Goal: Transaction & Acquisition: Purchase product/service

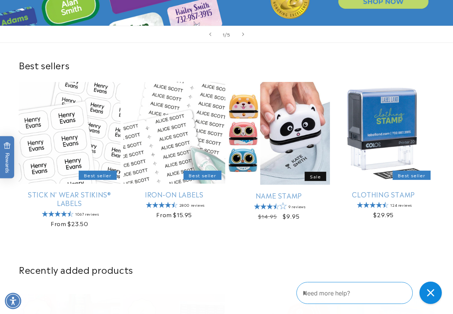
scroll to position [171, 0]
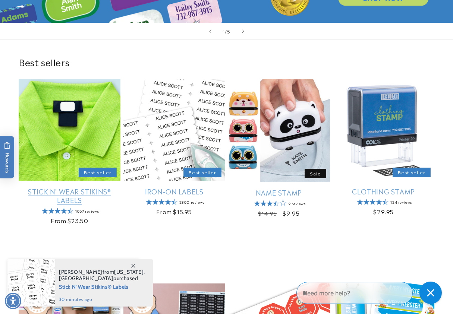
click at [86, 187] on link "Stick N' Wear Stikins® Labels" at bounding box center [70, 196] width 102 height 18
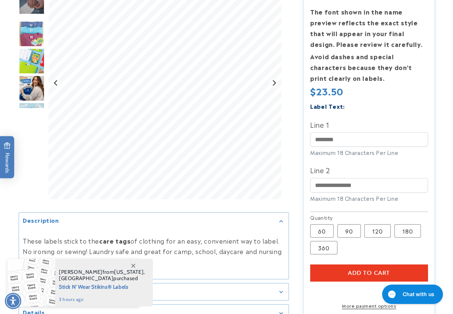
scroll to position [185, 0]
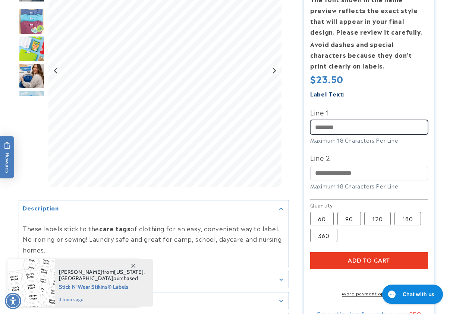
click at [331, 126] on input "Line 1" at bounding box center [368, 127] width 117 height 15
type input "**********"
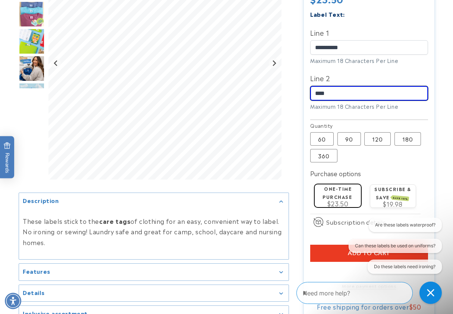
scroll to position [266, 0]
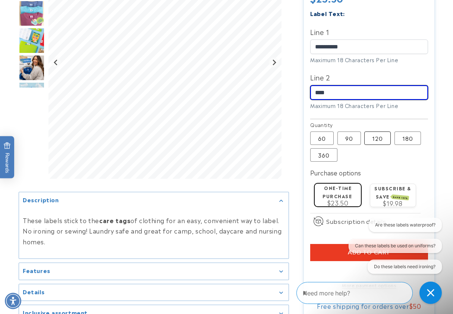
type input "****"
click at [376, 144] on label "120 Variant sold out or unavailable" at bounding box center [377, 138] width 26 height 13
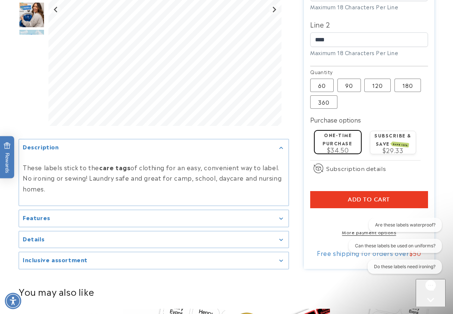
scroll to position [330, 0]
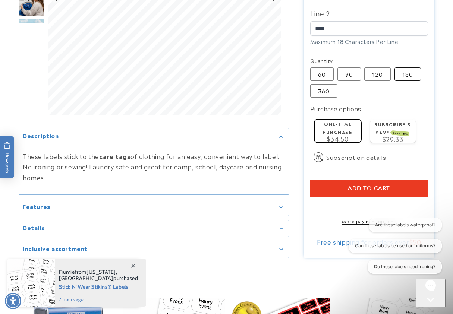
click at [404, 77] on label "180 Variant sold out or unavailable" at bounding box center [407, 73] width 26 height 13
click at [327, 95] on label "360 Variant sold out or unavailable" at bounding box center [323, 90] width 27 height 13
click at [382, 77] on label "120 Variant sold out or unavailable" at bounding box center [377, 73] width 26 height 13
click at [358, 79] on label "90 Variant sold out or unavailable" at bounding box center [348, 73] width 23 height 13
click at [373, 78] on label "120 Variant sold out or unavailable" at bounding box center [377, 73] width 26 height 13
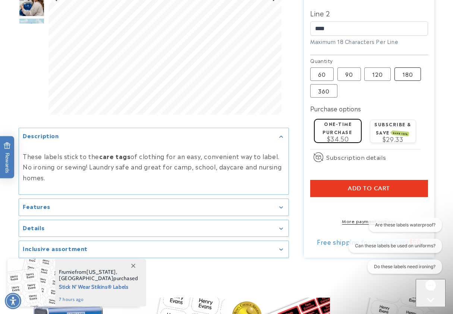
click at [409, 73] on label "180 Variant sold out or unavailable" at bounding box center [407, 73] width 26 height 13
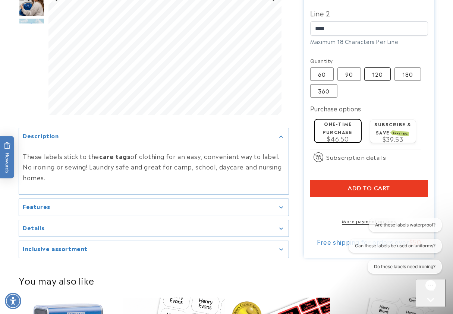
click at [375, 81] on label "120 Variant sold out or unavailable" at bounding box center [377, 73] width 26 height 13
click at [328, 188] on button "Add to cart" at bounding box center [368, 188] width 117 height 17
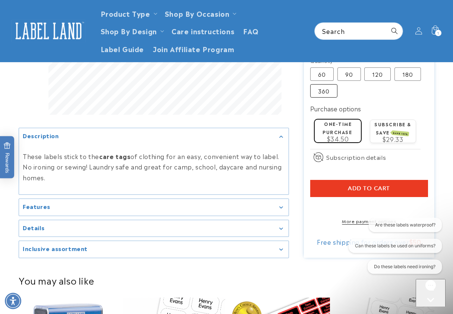
scroll to position [326, 0]
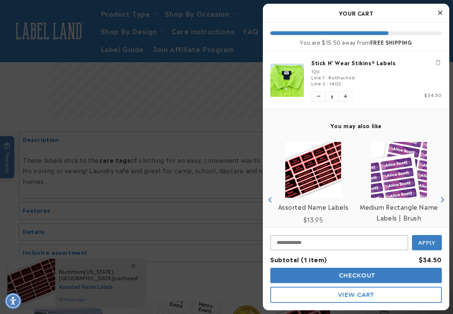
click at [211, 144] on div at bounding box center [226, 157] width 453 height 314
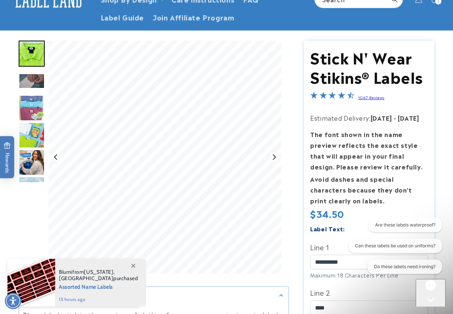
scroll to position [0, 0]
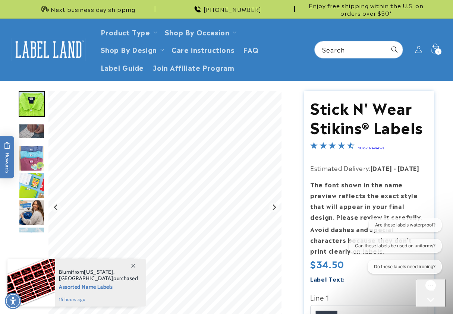
click at [434, 50] on icon at bounding box center [435, 50] width 18 height 18
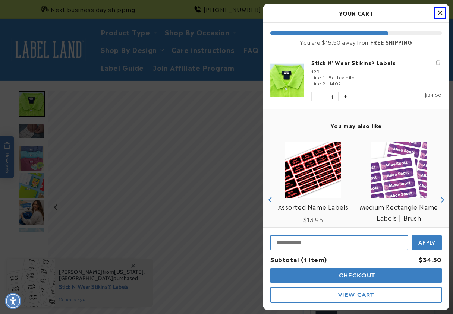
click at [347, 242] on input "Input Discount" at bounding box center [339, 242] width 138 height 15
paste input "**********"
type input "**********"
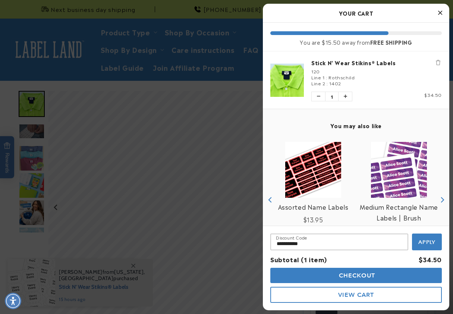
click at [436, 237] on button "Apply" at bounding box center [427, 242] width 30 height 17
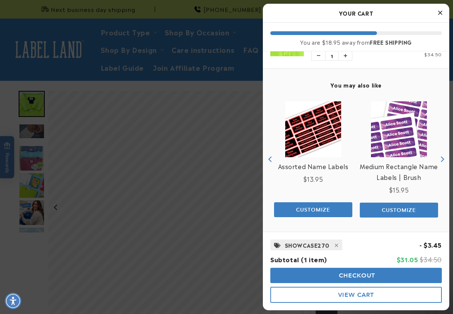
scroll to position [39, 0]
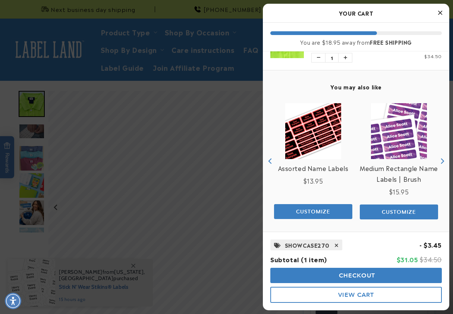
click at [333, 241] on span at bounding box center [336, 244] width 11 height 9
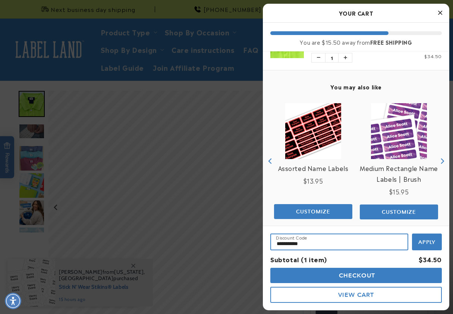
drag, startPoint x: 329, startPoint y: 241, endPoint x: 268, endPoint y: 239, distance: 61.2
click at [268, 240] on div "**********" at bounding box center [356, 268] width 186 height 85
paste input "*"
type input "**********"
click at [423, 239] on span "Apply" at bounding box center [427, 242] width 18 height 7
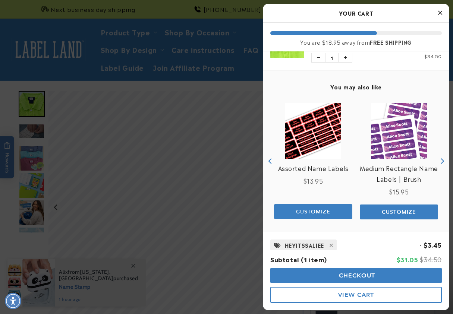
scroll to position [41, 0]
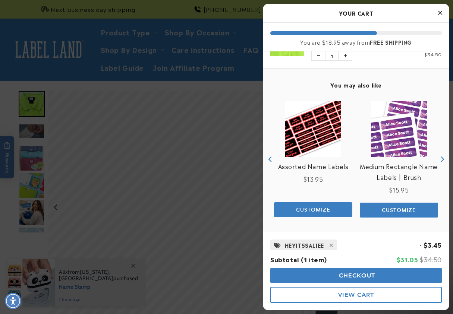
click at [351, 271] on button "Checkout" at bounding box center [355, 275] width 171 height 15
